Goal: Register for event/course

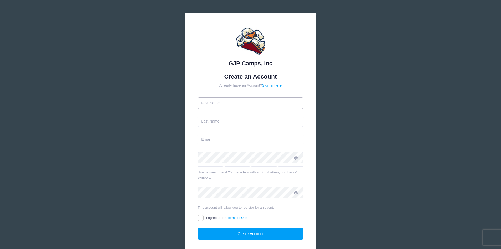
click at [231, 104] on input "text" at bounding box center [251, 102] width 106 height 11
type input "[PERSON_NAME]"
click at [208, 122] on input "text" at bounding box center [251, 121] width 106 height 11
type input "Green"
click at [211, 140] on input "email" at bounding box center [251, 139] width 106 height 11
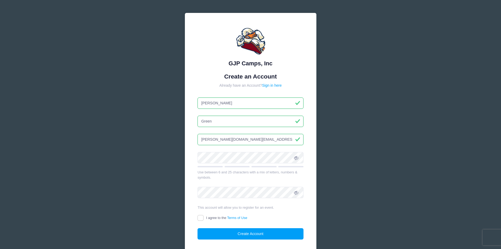
type input "timothy.a.g.green@gmail.com"
click at [199, 218] on input "I agree to the Terms of Use" at bounding box center [201, 218] width 6 height 6
checkbox input "true"
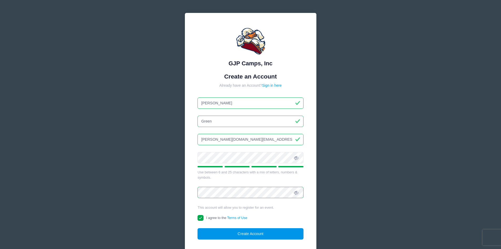
click at [216, 233] on button "Create Account" at bounding box center [251, 233] width 106 height 11
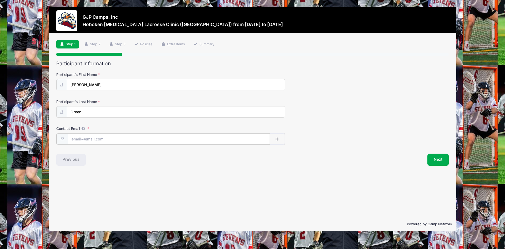
click at [123, 137] on input "Contact Email" at bounding box center [169, 138] width 202 height 11
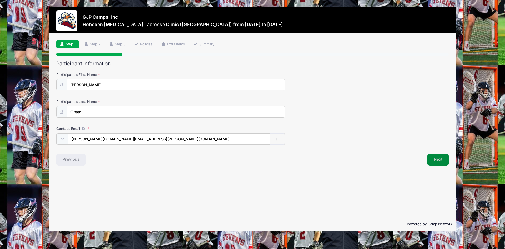
type input "[PERSON_NAME][DOMAIN_NAME][EMAIL_ADDRESS][PERSON_NAME][DOMAIN_NAME]"
click at [438, 160] on button "Next" at bounding box center [438, 159] width 21 height 12
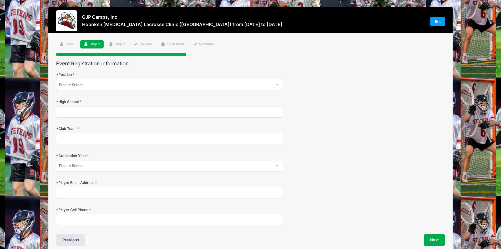
click at [158, 86] on select "Please Select Attack Midfield Defensive Midfield Long Stick Midfield Defense Go…" at bounding box center [169, 84] width 227 height 11
select select "Midfield"
click at [56, 79] on select "Please Select Attack Midfield Defensive Midfield Long Stick Midfield Defense Go…" at bounding box center [169, 84] width 227 height 11
click at [83, 109] on input "High School" at bounding box center [169, 111] width 227 height 11
type input "[GEOGRAPHIC_DATA]"
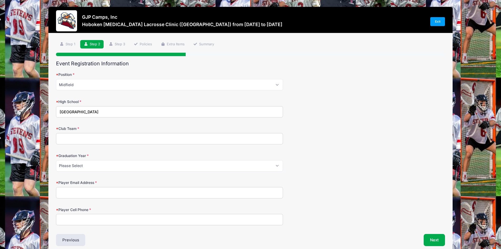
click at [99, 139] on input "Club Team" at bounding box center [169, 138] width 227 height 11
type input "ADVNC Dallas"
click at [86, 164] on select "Please Select 2027 2028 2029" at bounding box center [169, 165] width 227 height 11
select select "2027"
click at [56, 160] on select "Please Select 2027 2028 2029" at bounding box center [169, 165] width 227 height 11
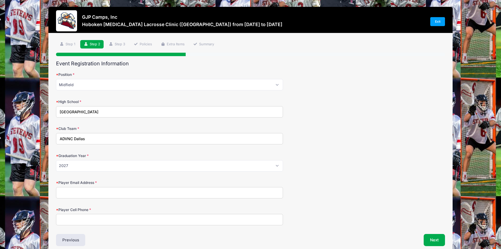
click at [85, 191] on input "Player Email Address" at bounding box center [169, 192] width 227 height 11
type input "[PERSON_NAME][DOMAIN_NAME][EMAIL_ADDRESS][PERSON_NAME][DOMAIN_NAME]"
click at [71, 221] on input "Player Cell Phone" at bounding box center [169, 219] width 227 height 11
paste input "[PHONE_NUMBER]"
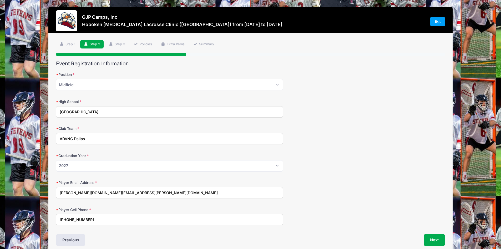
click at [64, 218] on input "[PHONE_NUMBER]" at bounding box center [169, 219] width 227 height 11
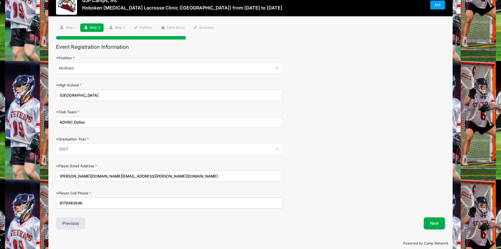
scroll to position [25, 0]
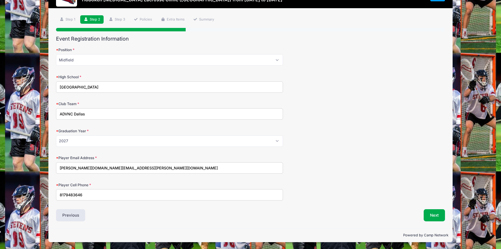
type input "8179483646"
click at [437, 216] on button "Next" at bounding box center [434, 215] width 21 height 12
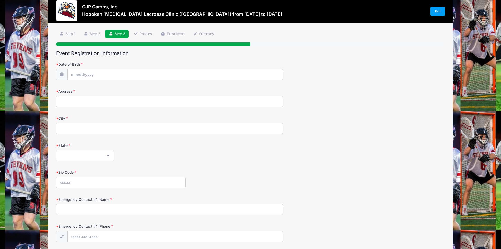
scroll to position [0, 0]
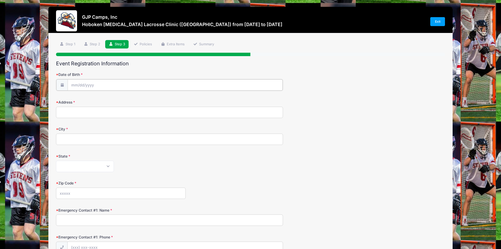
click at [84, 86] on input "Date of Birth" at bounding box center [175, 84] width 215 height 11
click at [96, 85] on input "Date of Birth" at bounding box center [175, 84] width 215 height 11
click at [117, 99] on input "2025" at bounding box center [116, 99] width 17 height 8
click at [123, 97] on span at bounding box center [124, 97] width 4 height 4
click at [123, 101] on span at bounding box center [124, 101] width 4 height 4
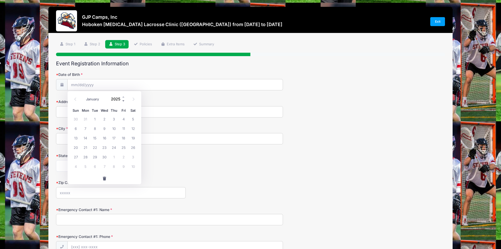
click at [123, 101] on span at bounding box center [124, 101] width 4 height 4
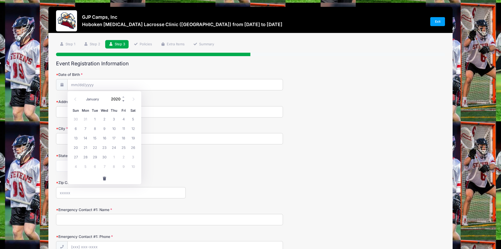
click at [123, 101] on span at bounding box center [124, 101] width 4 height 4
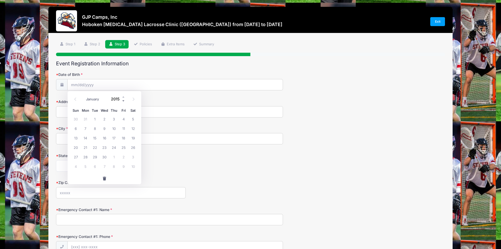
click at [123, 101] on span at bounding box center [124, 101] width 4 height 4
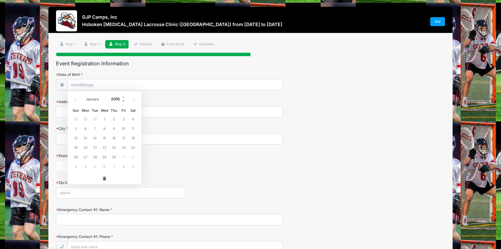
click at [123, 101] on span at bounding box center [124, 101] width 4 height 4
type input "2008"
click at [98, 99] on select "January February March April May June July August September October November De…" at bounding box center [94, 99] width 23 height 7
select select "3"
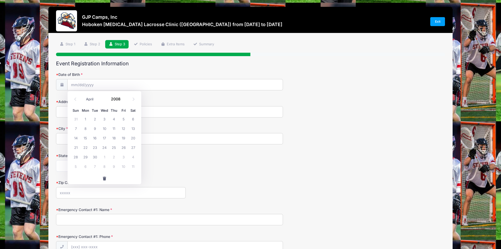
click at [83, 96] on select "January February March April May June July August September October November De…" at bounding box center [94, 99] width 23 height 7
click at [106, 155] on span "30" at bounding box center [104, 156] width 9 height 9
type input "[DATE]"
click at [76, 113] on input "Address" at bounding box center [169, 111] width 227 height 11
type input "[STREET_ADDRESS]"
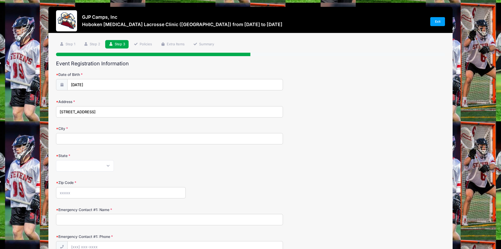
click at [82, 139] on input "City" at bounding box center [169, 138] width 227 height 11
type input "[GEOGRAPHIC_DATA]"
click at [103, 163] on select "[US_STATE] [US_STATE] [US_STATE] [US_STATE] [US_STATE] Armed Forces Africa Arme…" at bounding box center [85, 165] width 58 height 11
select select "[GEOGRAPHIC_DATA]"
click at [56, 160] on select "[US_STATE] [US_STATE] [US_STATE] [US_STATE] [US_STATE] Armed Forces Africa Arme…" at bounding box center [85, 165] width 58 height 11
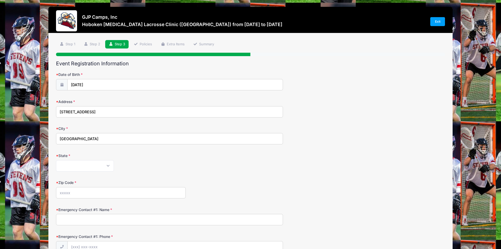
click at [66, 192] on input "Zip Code" at bounding box center [121, 192] width 130 height 11
type input "76132"
click at [71, 220] on input "Emergency Contact #1: Name" at bounding box center [169, 219] width 227 height 11
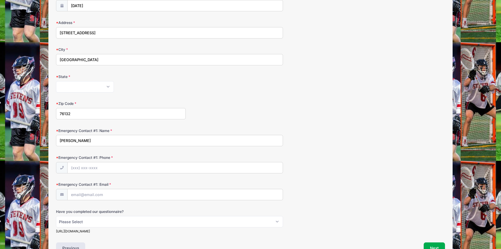
scroll to position [105, 0]
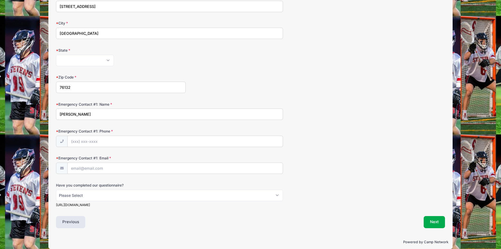
type input "[PERSON_NAME]"
click at [79, 168] on input "Emergency Contact #1: Email" at bounding box center [175, 168] width 215 height 11
click at [85, 169] on input "[EMAIL_ADDRESS][DOMAIN_NAME]" at bounding box center [175, 168] width 215 height 11
type input "[EMAIL_ADDRESS][PERSON_NAME][DOMAIN_NAME]"
click at [94, 194] on select "Please Select Yes No" at bounding box center [169, 194] width 227 height 11
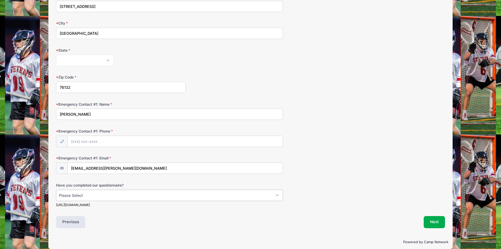
select select "Yes"
click at [56, 189] on select "Please Select Yes No" at bounding box center [169, 194] width 227 height 11
click at [79, 143] on input "Emergency Contact #1: Phone" at bounding box center [175, 141] width 215 height 11
paste input "(181) 737-1907"
type input "(1"
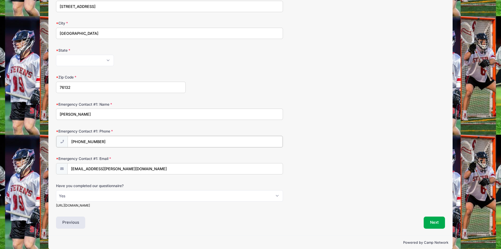
type input "[PHONE_NUMBER]"
click at [432, 221] on button "Next" at bounding box center [434, 222] width 21 height 12
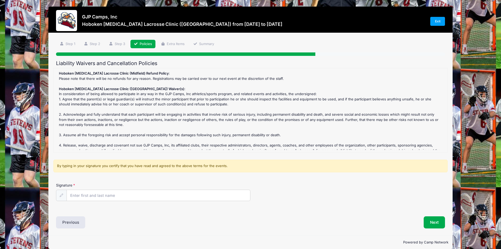
scroll to position [0, 0]
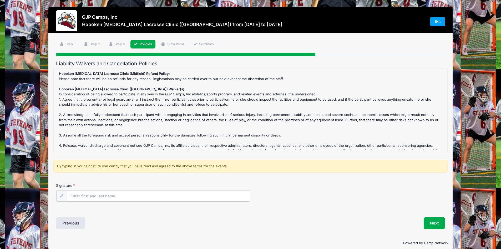
click at [80, 195] on input "Signature" at bounding box center [159, 195] width 184 height 11
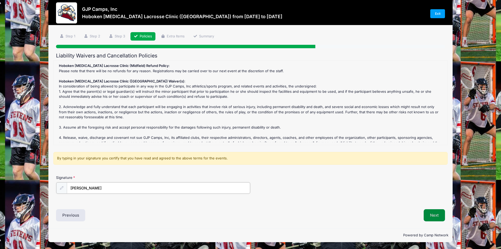
type input "[PERSON_NAME]"
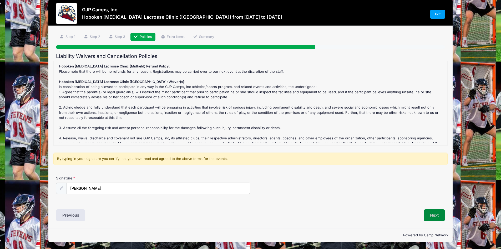
click at [434, 212] on button "Next" at bounding box center [434, 215] width 21 height 12
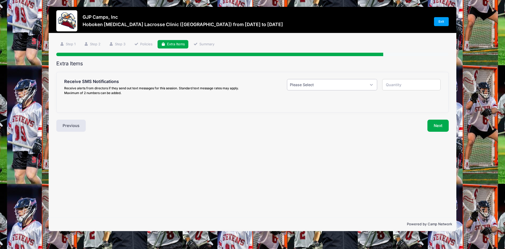
click at [370, 84] on select "Please Select Yes ($0.00) No" at bounding box center [332, 84] width 90 height 11
select select "1"
click at [287, 79] on select "Please Select Yes ($0.00) No" at bounding box center [332, 84] width 90 height 11
type input "1"
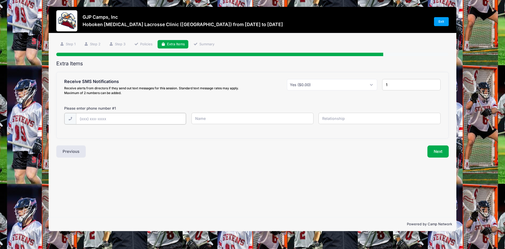
click at [100, 118] on input "text" at bounding box center [131, 118] width 110 height 11
type input "[PHONE_NUMBER]"
click at [203, 119] on input "text" at bounding box center [253, 118] width 122 height 11
type input "[PERSON_NAME]"
click at [349, 119] on input "text" at bounding box center [380, 118] width 122 height 11
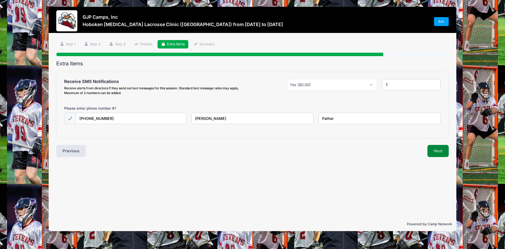
type input "Father"
click at [438, 149] on button "Next" at bounding box center [438, 151] width 21 height 12
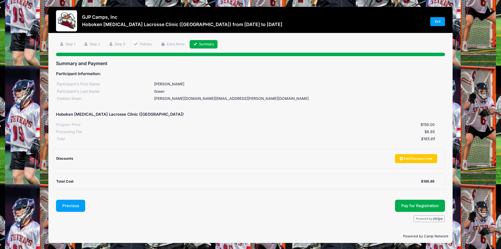
click at [65, 204] on button "Previous" at bounding box center [70, 205] width 29 height 12
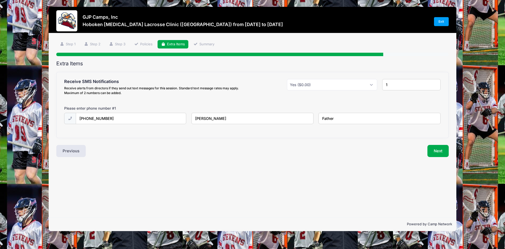
click at [396, 85] on input "1" at bounding box center [411, 84] width 58 height 11
type input "2"
click at [435, 83] on input "2" at bounding box center [411, 84] width 58 height 11
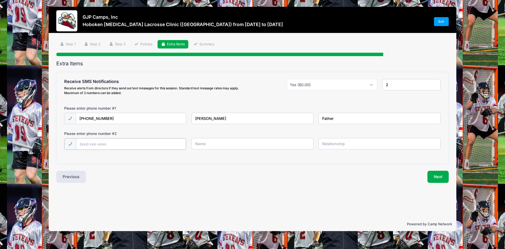
click at [84, 144] on input "text" at bounding box center [131, 143] width 110 height 11
paste input "(181) 794-8364"
type input "(1"
type input "[PHONE_NUMBER]"
click at [215, 142] on input "text" at bounding box center [253, 143] width 122 height 11
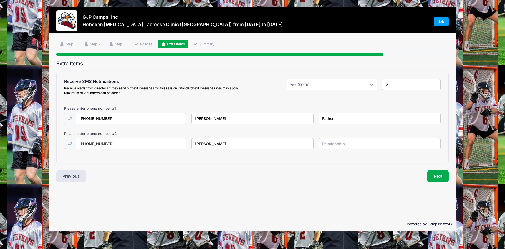
type input "[PERSON_NAME]"
click at [341, 143] on input "text" at bounding box center [380, 143] width 122 height 11
type input "Player"
click at [436, 176] on button "Next" at bounding box center [438, 176] width 21 height 12
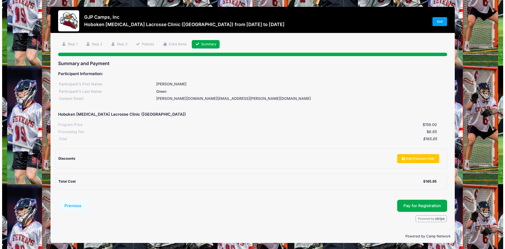
scroll to position [1, 0]
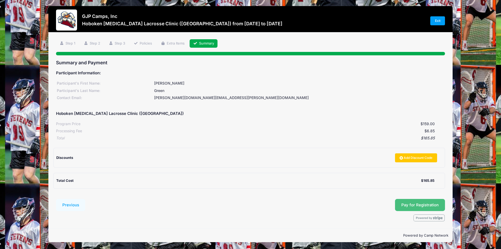
click at [420, 205] on button "Pay for Registration" at bounding box center [420, 205] width 50 height 12
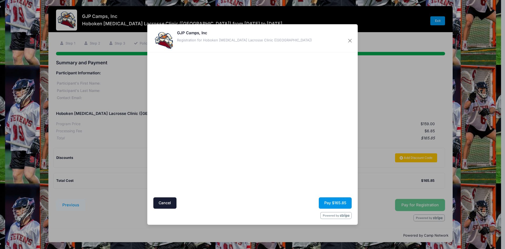
click at [331, 202] on button "Pay $165.85" at bounding box center [335, 202] width 33 height 11
